Goal: Transaction & Acquisition: Purchase product/service

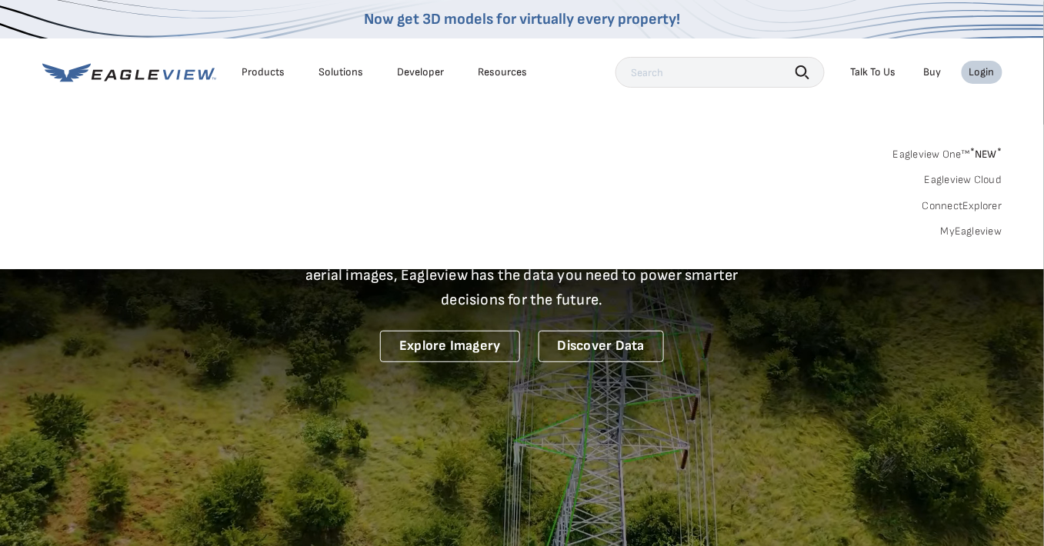
click at [955, 237] on link "MyEagleview" at bounding box center [972, 232] width 62 height 14
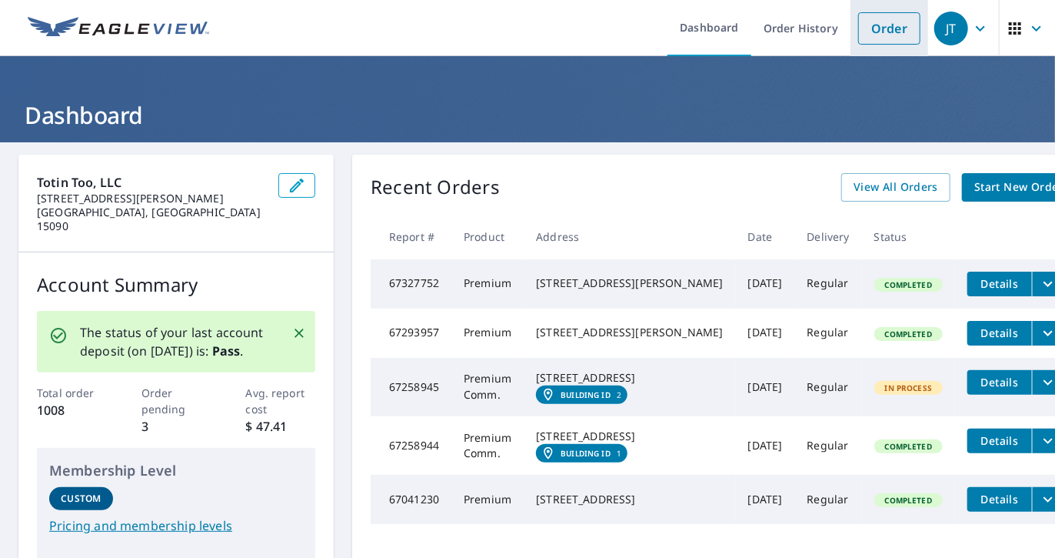
click at [863, 29] on link "Order" at bounding box center [889, 28] width 62 height 32
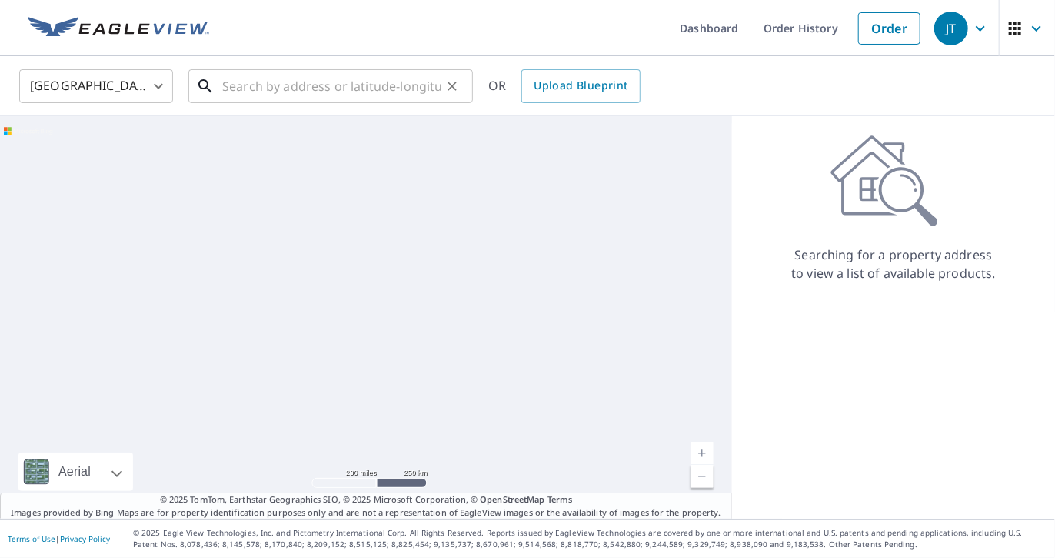
click at [262, 93] on input "text" at bounding box center [331, 86] width 219 height 43
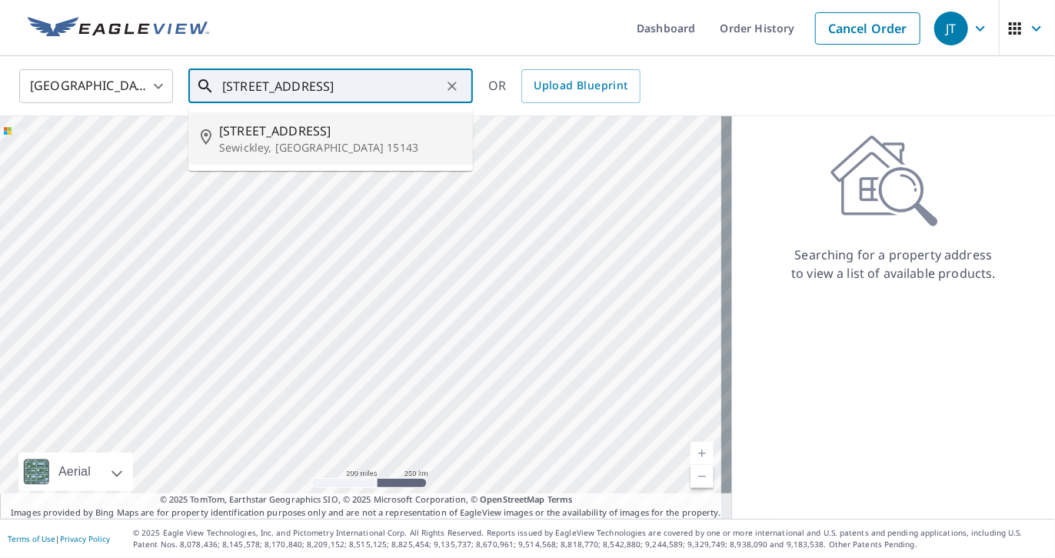
click at [252, 133] on span "17 Beaver St" at bounding box center [340, 131] width 242 height 18
type input "17 Beaver St Sewickley, PA 15143"
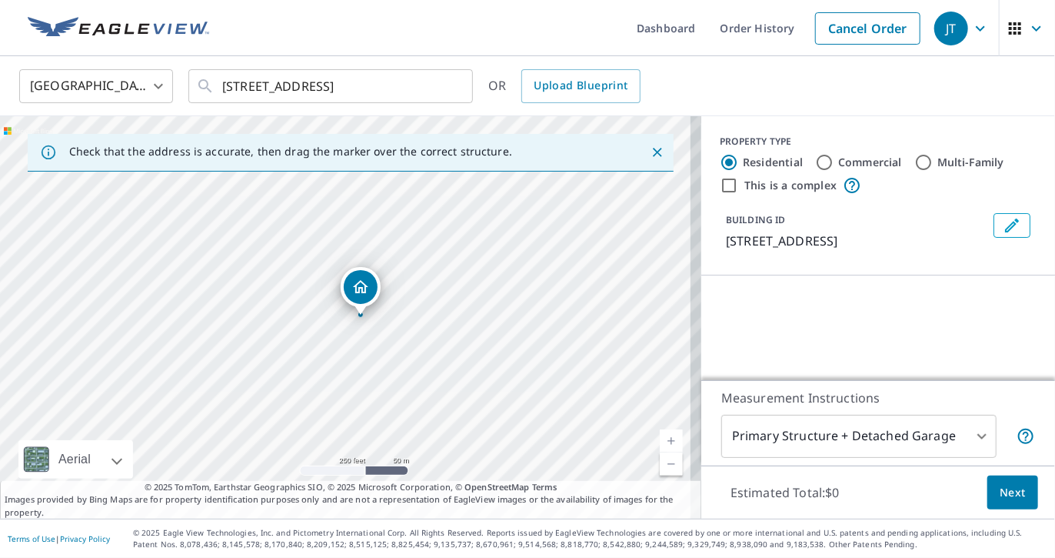
click at [661, 438] on link "Current Level 17, Zoom In" at bounding box center [671, 440] width 23 height 23
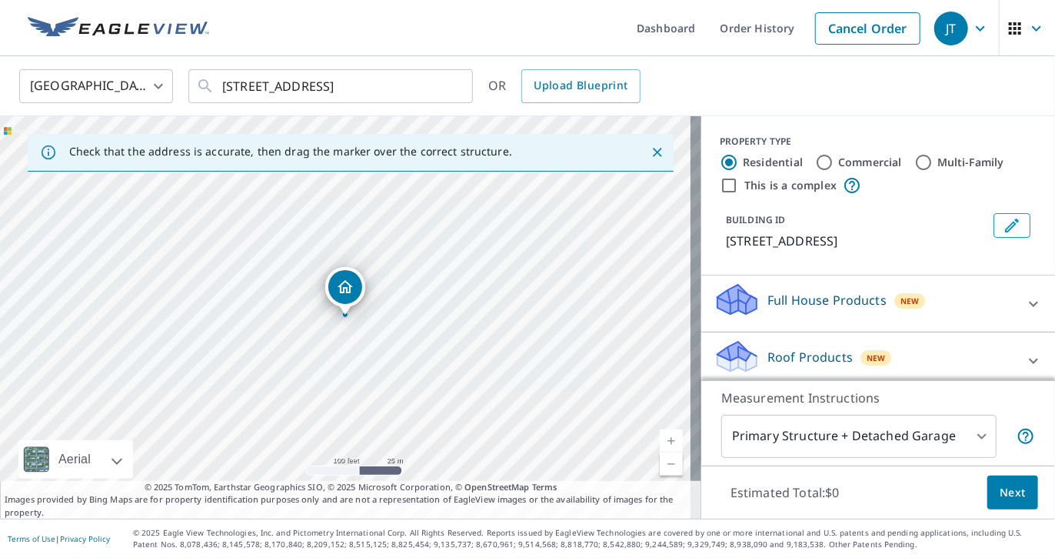
click at [661, 438] on link "Current Level 18, Zoom In" at bounding box center [671, 440] width 23 height 23
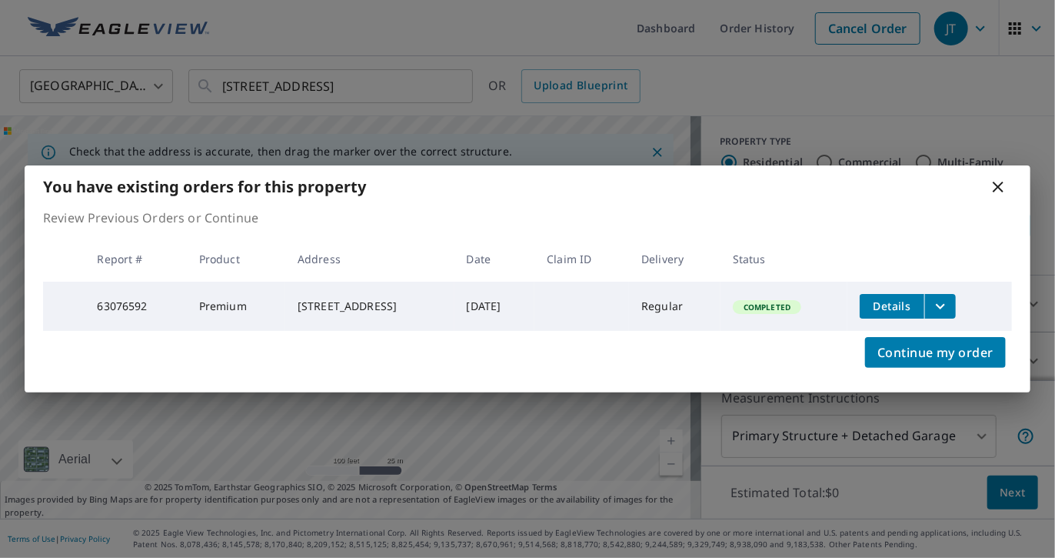
click at [942, 299] on icon "filesDropdownBtn-63076592" at bounding box center [940, 306] width 18 height 18
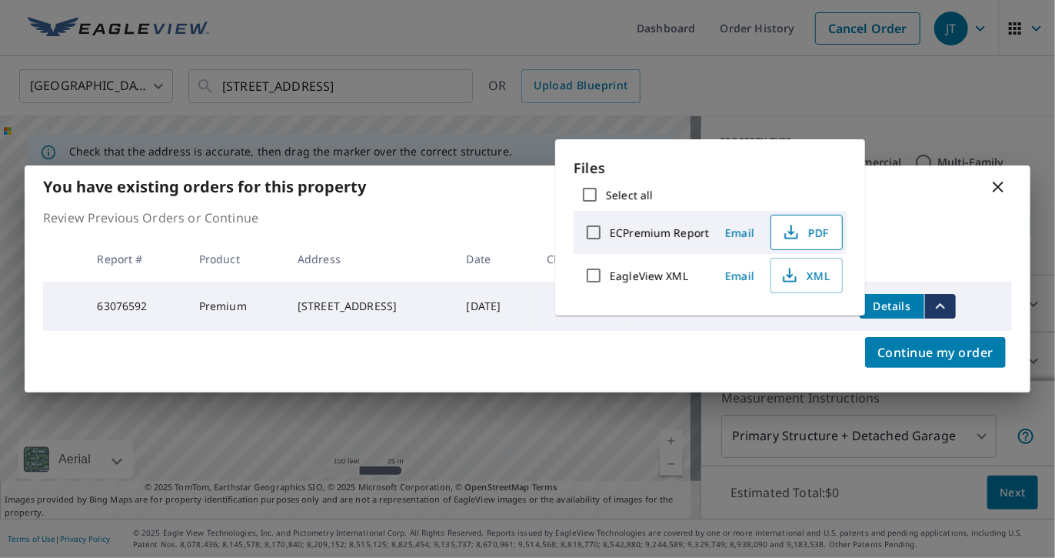
click at [788, 232] on icon "button" at bounding box center [791, 230] width 7 height 10
click at [900, 349] on span "Continue my order" at bounding box center [936, 353] width 116 height 22
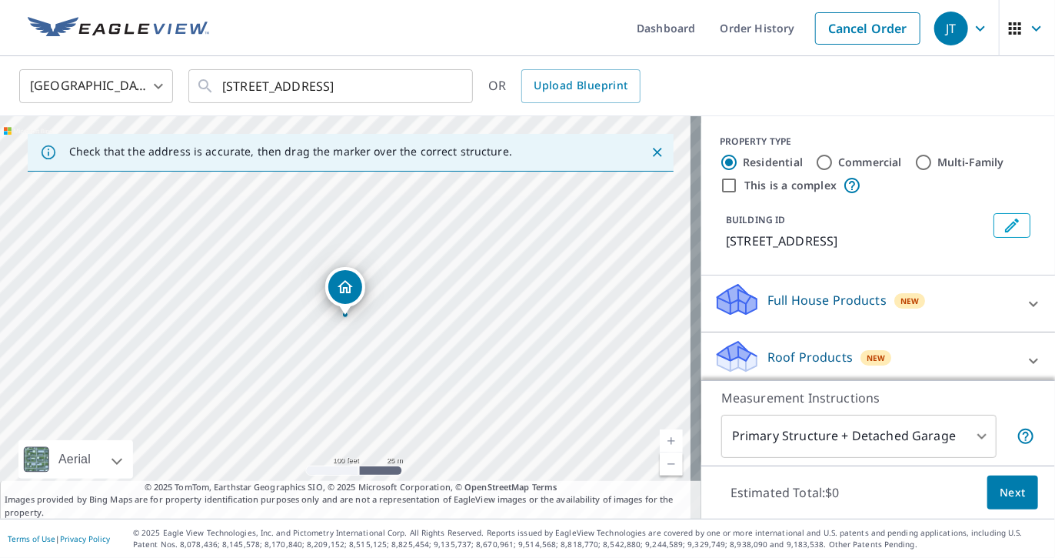
click at [660, 440] on link "Current Level 18, Zoom In" at bounding box center [671, 440] width 23 height 23
click at [660, 440] on link "Current Level 19, Zoom In" at bounding box center [671, 440] width 23 height 23
drag, startPoint x: 347, startPoint y: 286, endPoint x: 363, endPoint y: 285, distance: 16.2
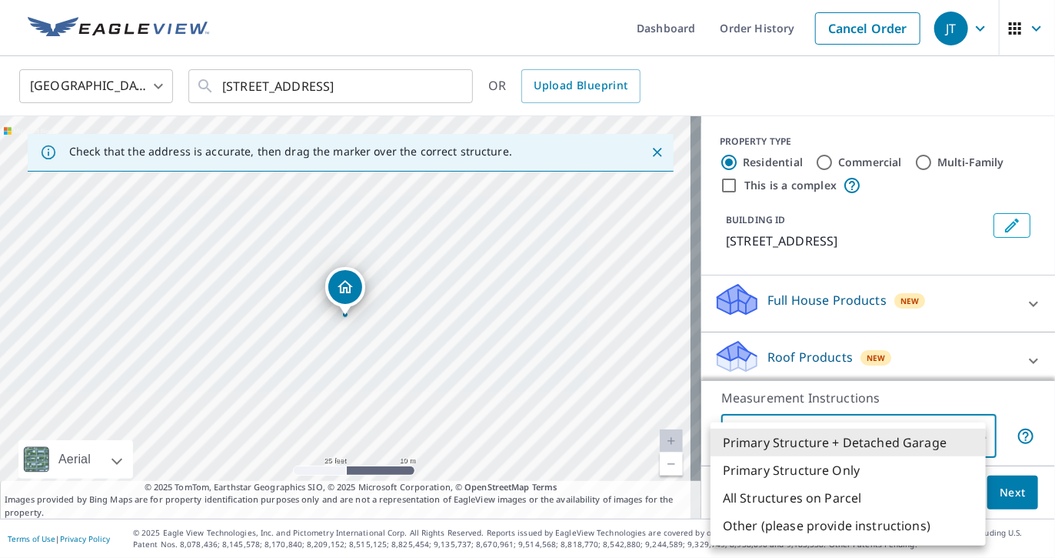
click at [969, 428] on body "JT JT Dashboard Order History Cancel Order JT United States US ​ 17 Beaver St S…" at bounding box center [527, 279] width 1055 height 558
click at [853, 464] on li "Primary Structure Only" at bounding box center [848, 470] width 275 height 28
type input "2"
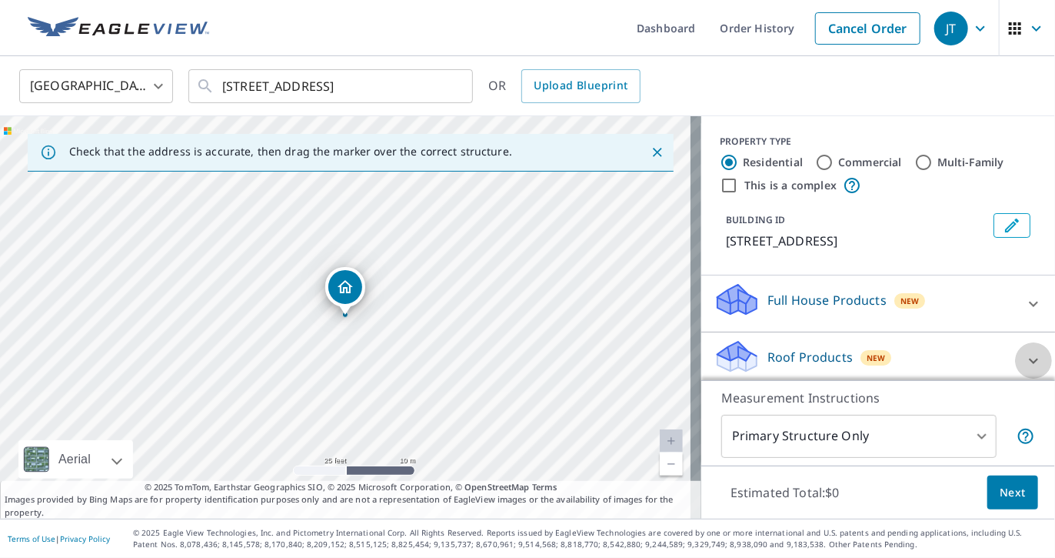
click at [1025, 352] on icon at bounding box center [1034, 361] width 18 height 18
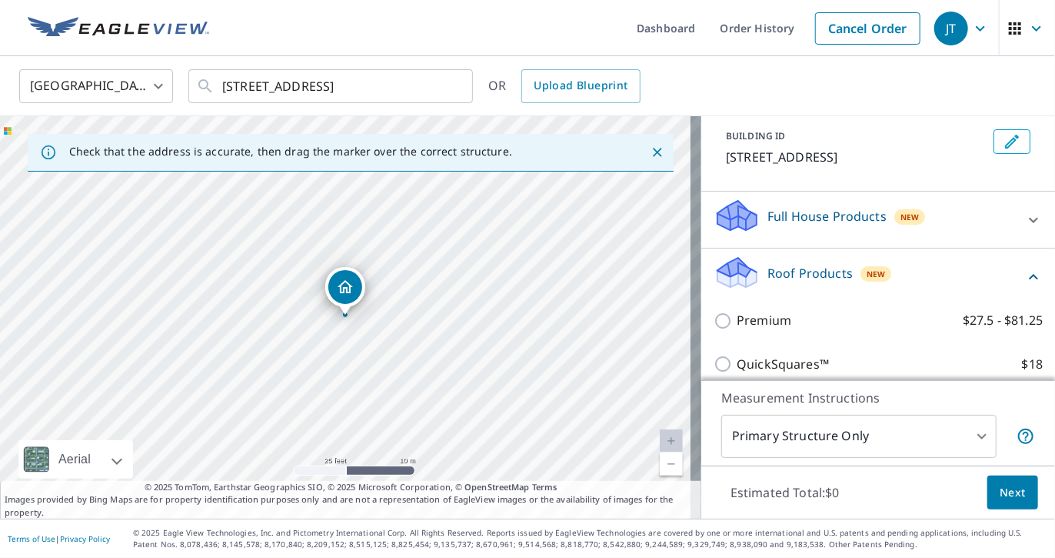
scroll to position [95, 0]
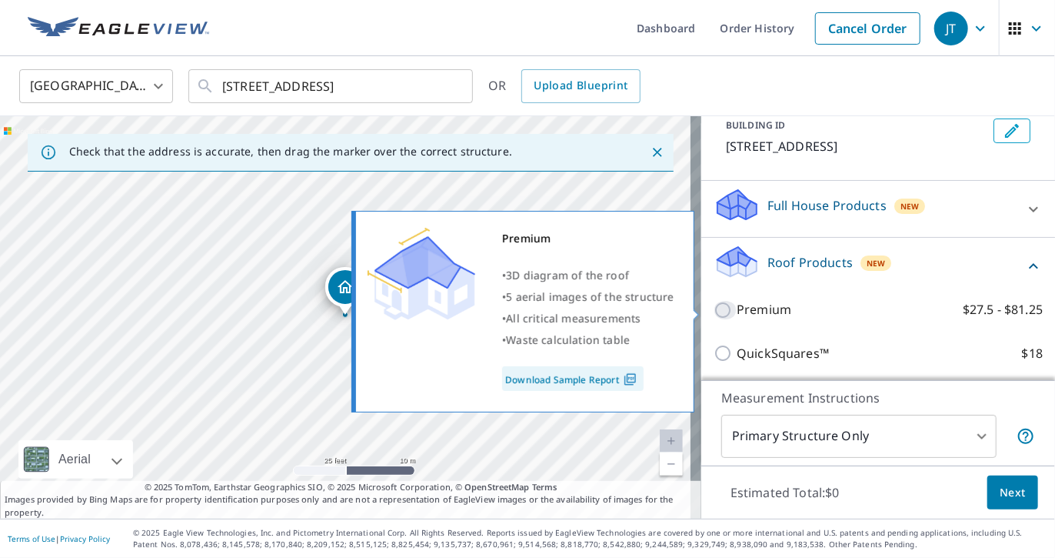
click at [714, 306] on input "Premium $27.5 - $81.25" at bounding box center [725, 310] width 23 height 18
checkbox input "true"
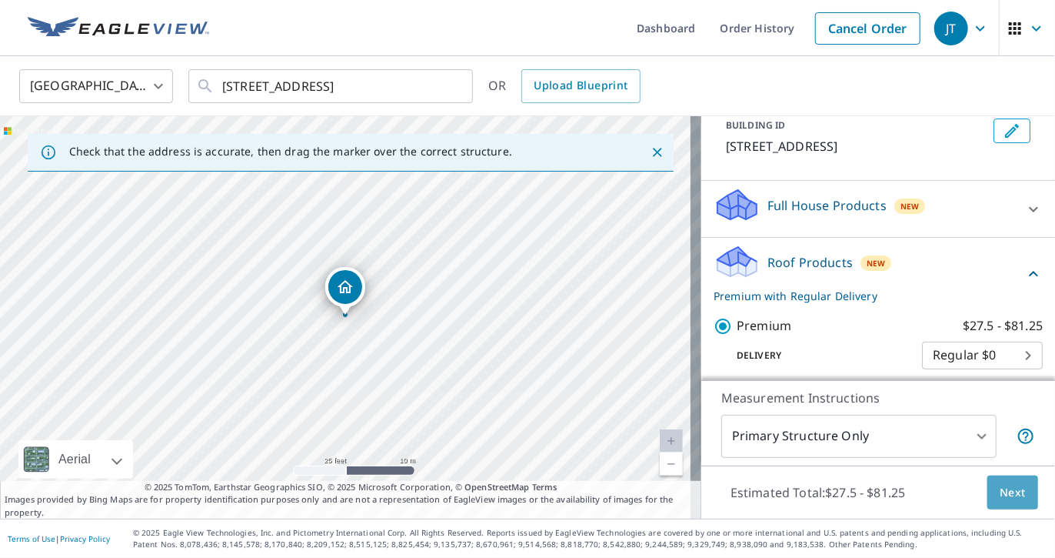
click at [995, 477] on button "Next" at bounding box center [1013, 492] width 51 height 35
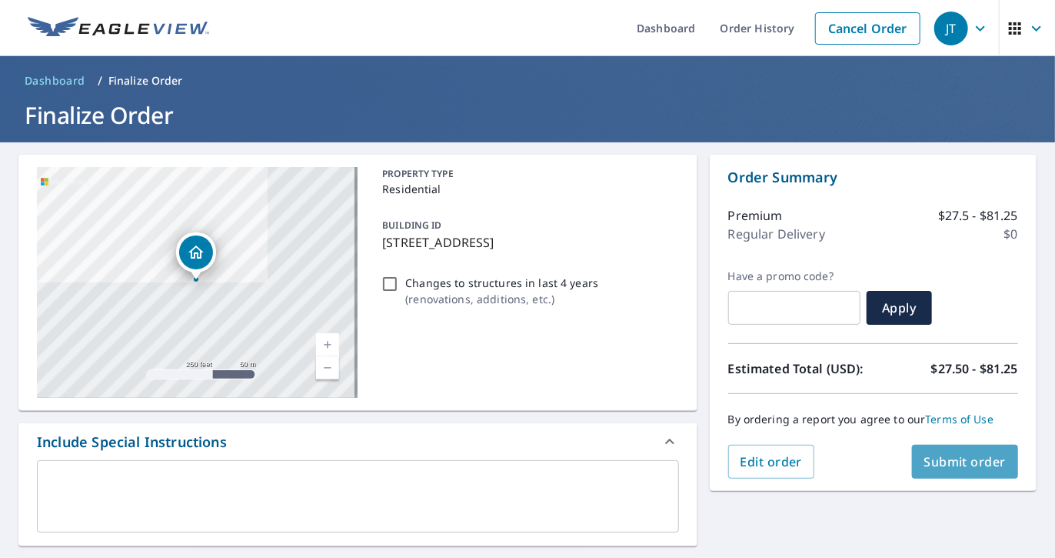
click at [931, 456] on span "Submit order" at bounding box center [966, 461] width 82 height 17
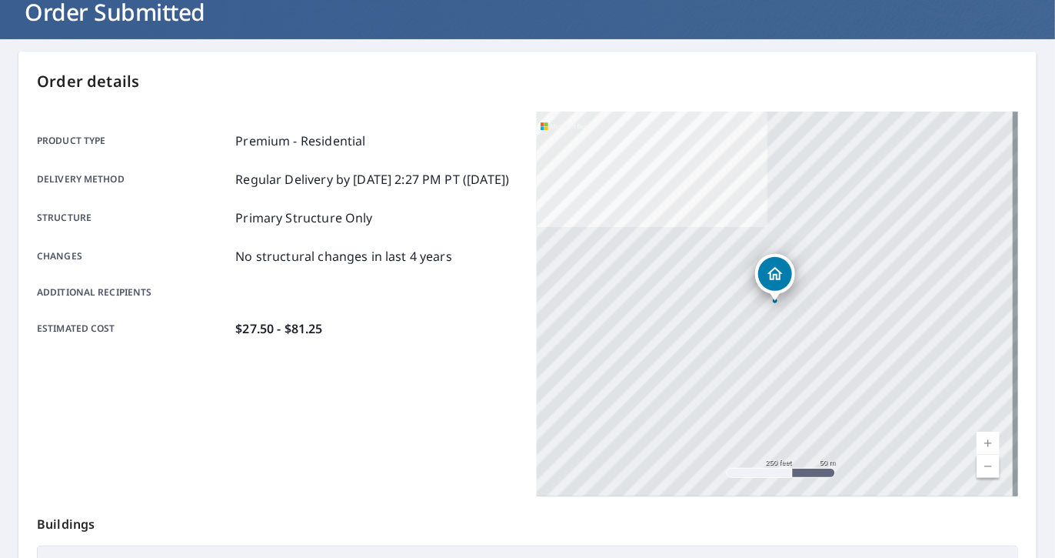
scroll to position [7, 0]
